Goal: Information Seeking & Learning: Learn about a topic

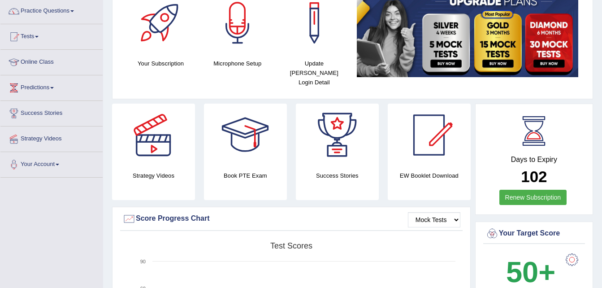
scroll to position [72, 0]
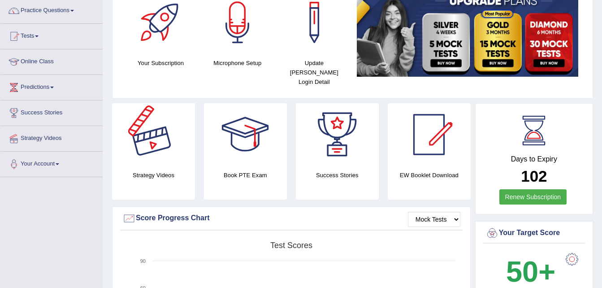
click at [166, 145] on div at bounding box center [153, 134] width 63 height 63
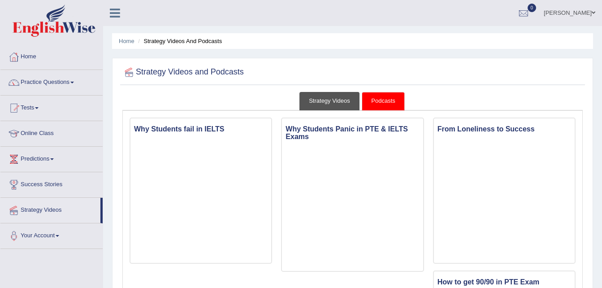
click at [320, 102] on link "Strategy Videos" at bounding box center [329, 101] width 60 height 18
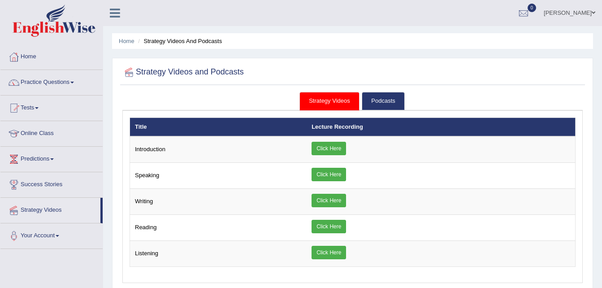
click at [320, 102] on link "Strategy Videos" at bounding box center [329, 101] width 60 height 18
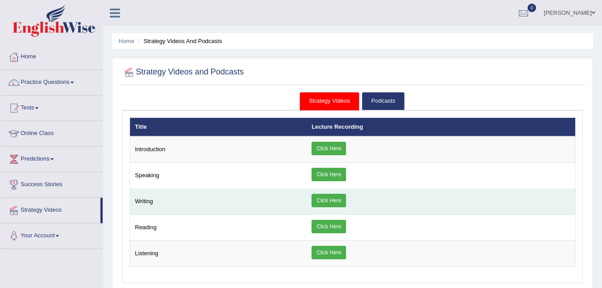
click at [346, 201] on link "Click Here" at bounding box center [329, 200] width 35 height 13
